Goal: Navigation & Orientation: Find specific page/section

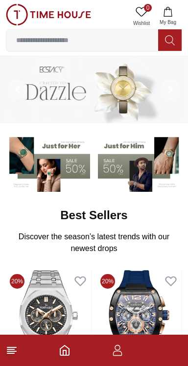
click at [67, 354] on icon "Home" at bounding box center [65, 350] width 12 height 12
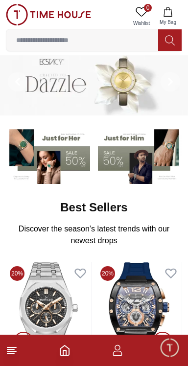
scroll to position [12, 0]
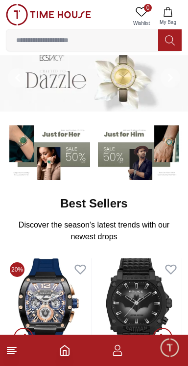
click at [68, 350] on icon "Home" at bounding box center [65, 350] width 12 height 12
click at [16, 348] on icon at bounding box center [12, 350] width 12 height 12
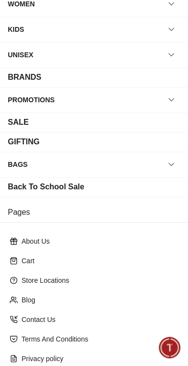
scroll to position [134, 0]
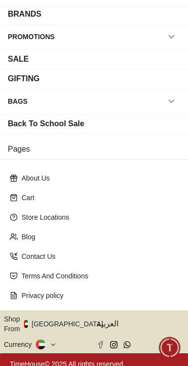
click at [68, 322] on button "Shop From UAE" at bounding box center [57, 324] width 106 height 20
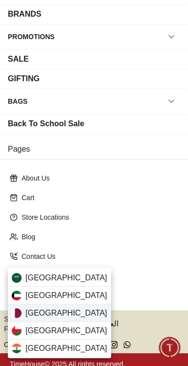
click at [77, 316] on div "Qatar" at bounding box center [59, 313] width 103 height 18
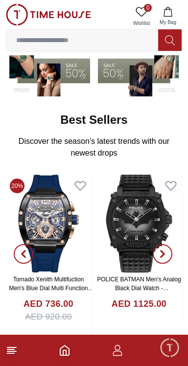
scroll to position [97, 0]
